Goal: Information Seeking & Learning: Learn about a topic

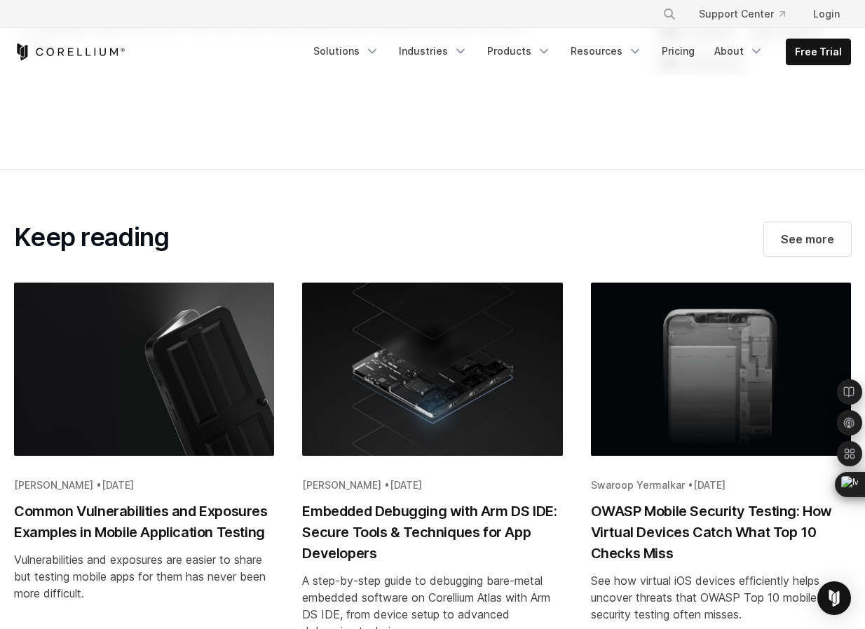
scroll to position [3794, 0]
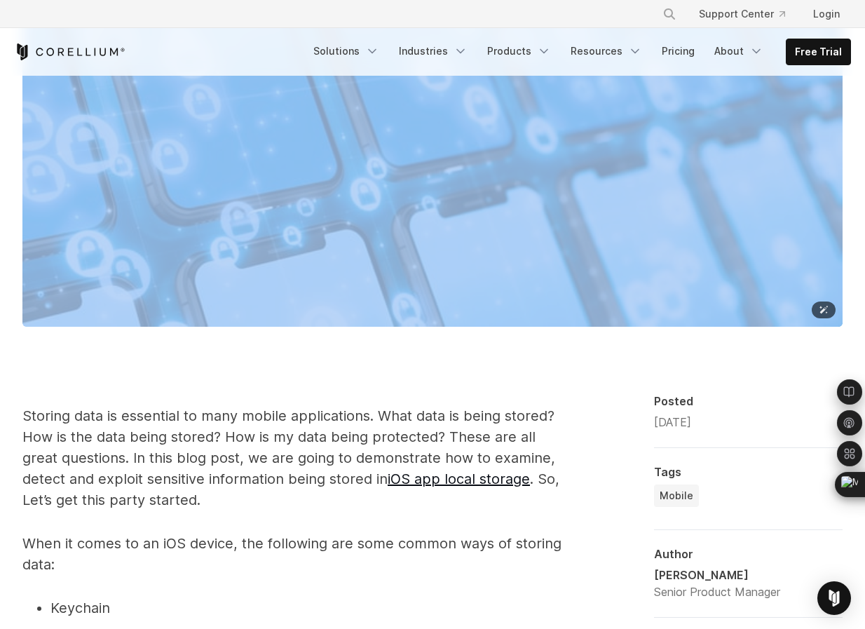
drag, startPoint x: 562, startPoint y: 71, endPoint x: 560, endPoint y: 79, distance: 8.7
click at [510, 119] on img at bounding box center [432, 52] width 820 height 547
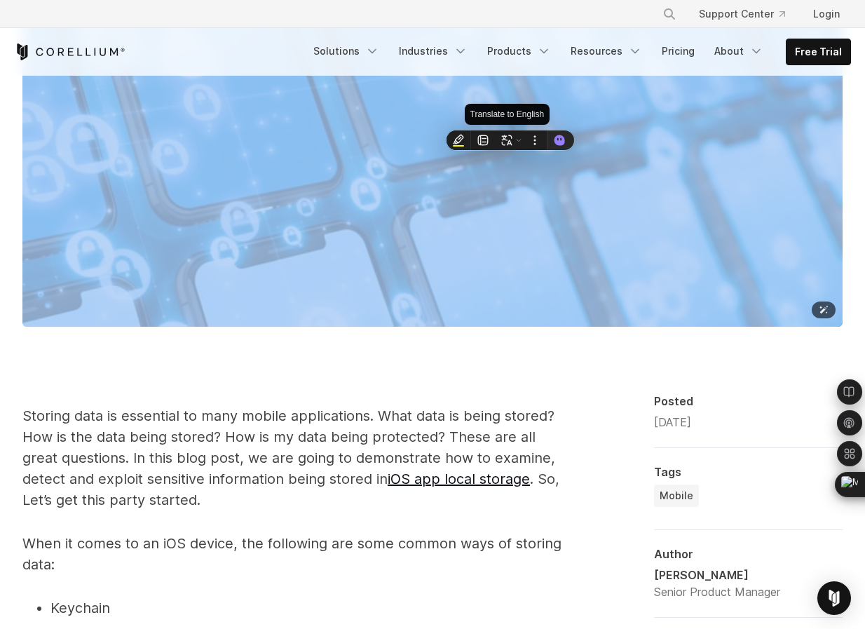
click at [525, 224] on img at bounding box center [432, 52] width 820 height 547
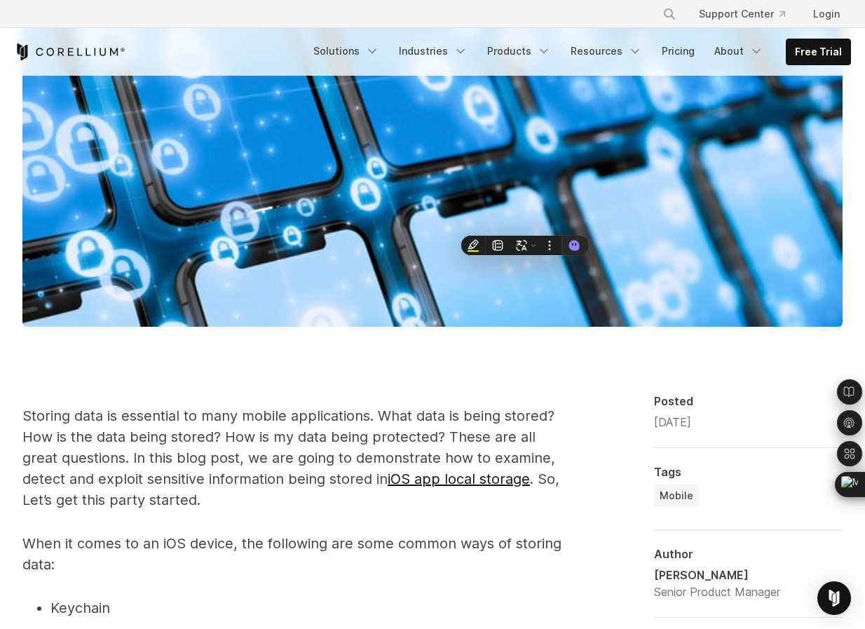
drag, startPoint x: 544, startPoint y: 353, endPoint x: 563, endPoint y: 356, distance: 19.2
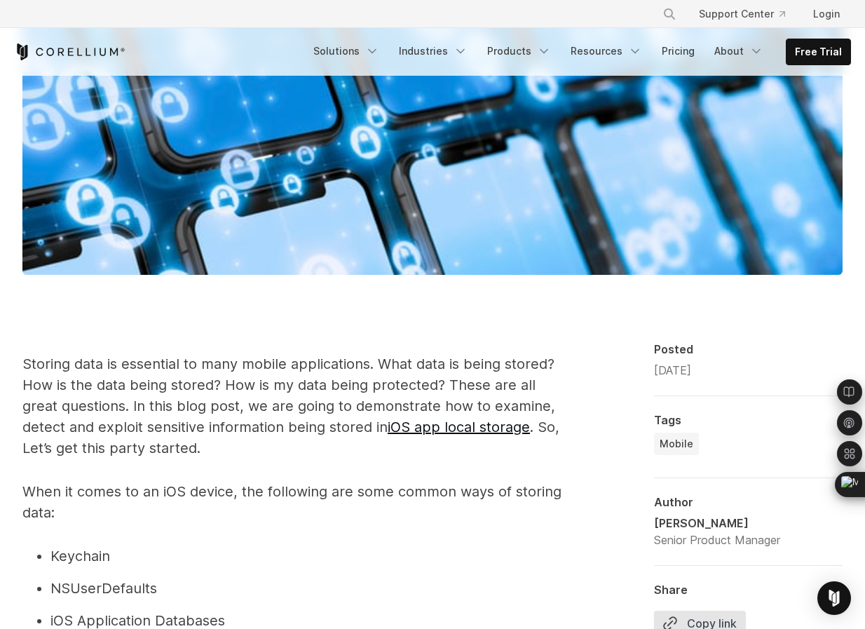
scroll to position [627, 0]
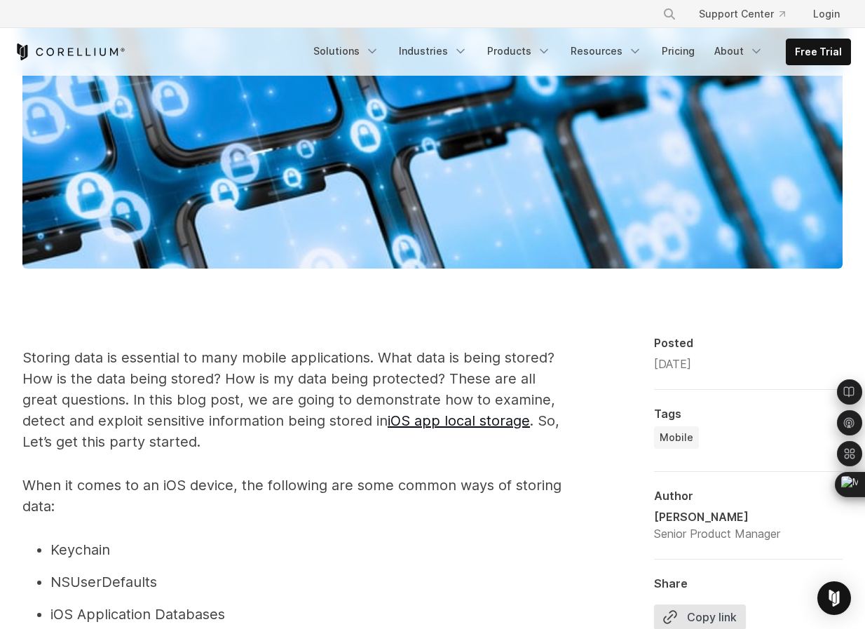
drag, startPoint x: 573, startPoint y: 354, endPoint x: 594, endPoint y: 355, distance: 21.1
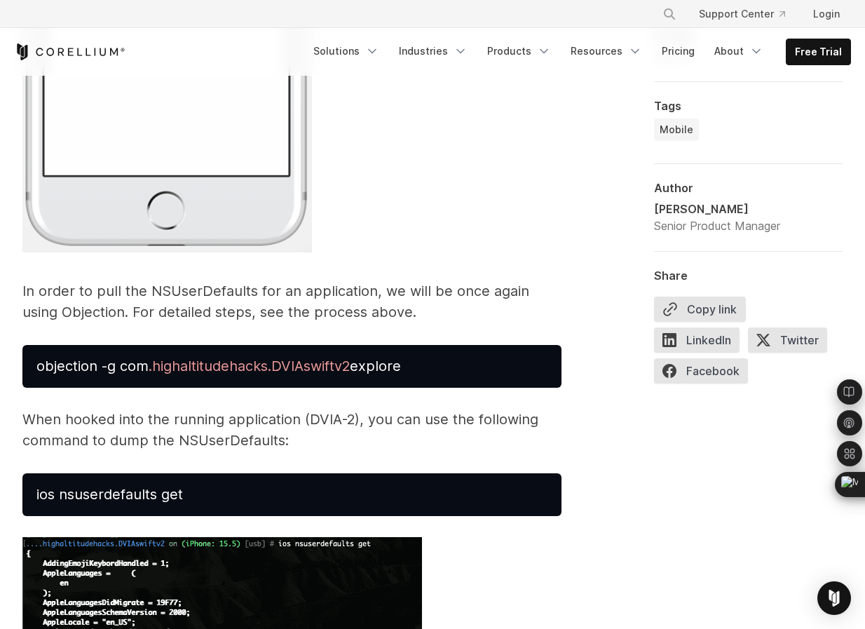
scroll to position [4081, 0]
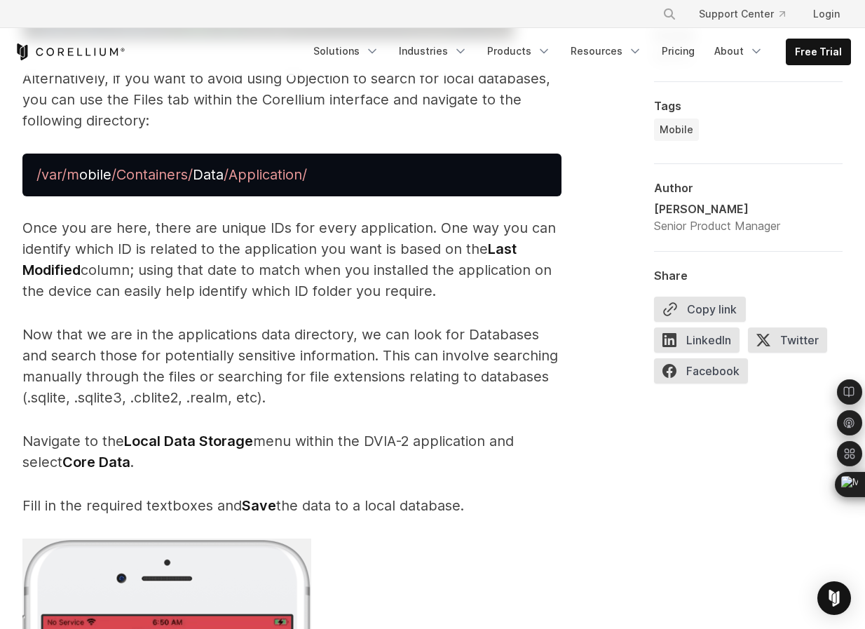
scroll to position [5642, 0]
